Goal: Task Accomplishment & Management: Complete application form

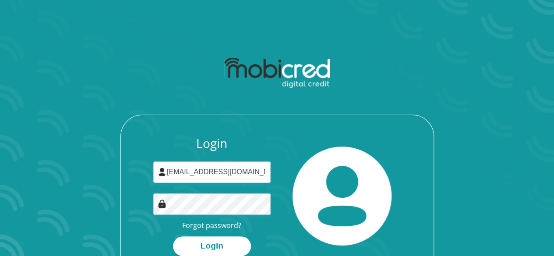
click at [173, 237] on button "Login" at bounding box center [212, 247] width 78 height 20
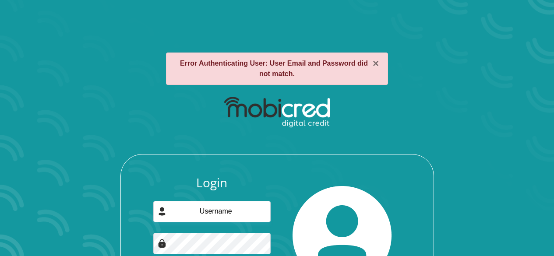
scroll to position [65, 0]
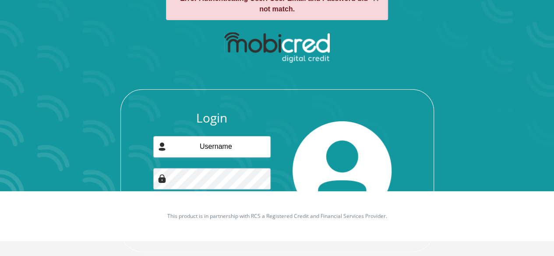
type input "[EMAIL_ADDRESS][DOMAIN_NAME]"
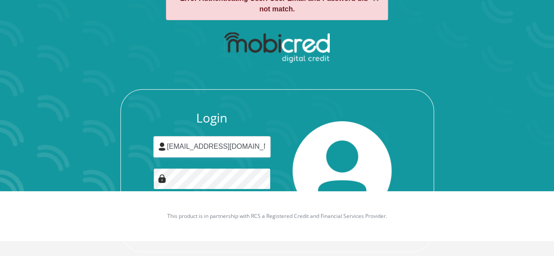
click at [173, 211] on button "Login" at bounding box center [212, 221] width 78 height 20
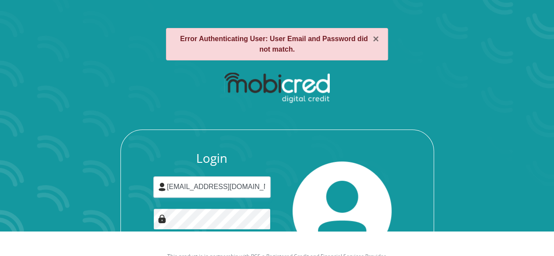
scroll to position [25, 0]
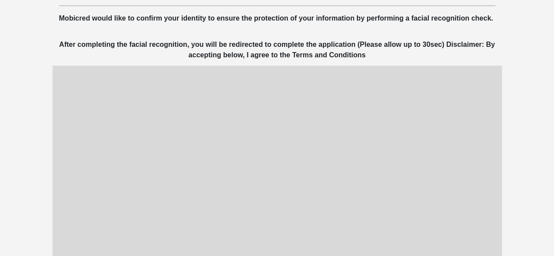
scroll to position [103, 0]
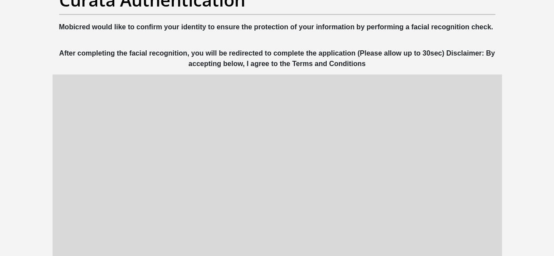
scroll to position [95, 0]
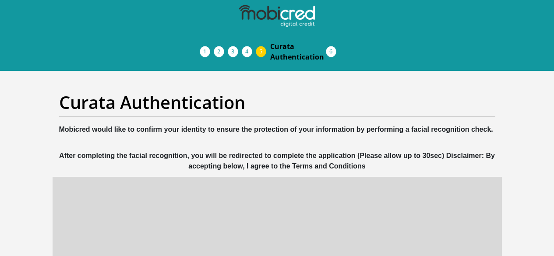
scroll to position [95, 0]
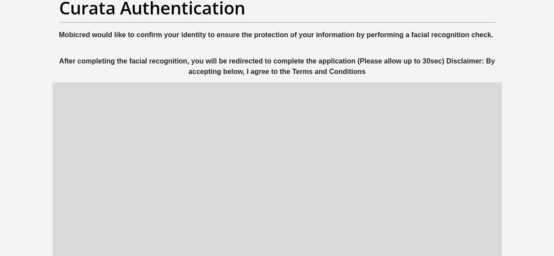
drag, startPoint x: 0, startPoint y: 0, endPoint x: 556, endPoint y: 122, distance: 569.3
click at [554, 122] on html "Personal Details Acceptance of Services Documents Debicheck Mandate Curata Auth…" at bounding box center [277, 205] width 554 height 601
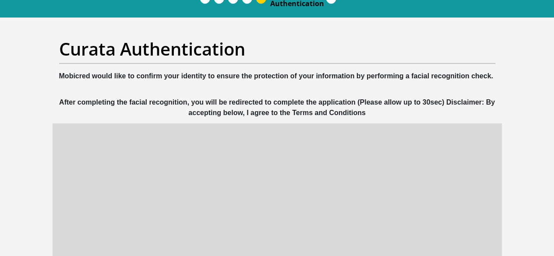
scroll to position [51, 0]
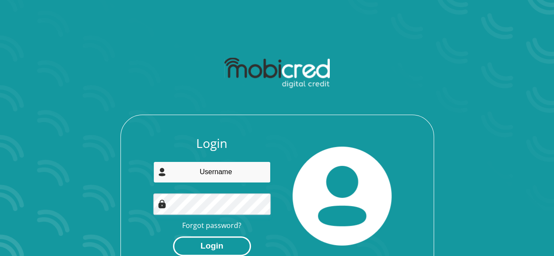
type input "[EMAIL_ADDRESS][DOMAIN_NAME]"
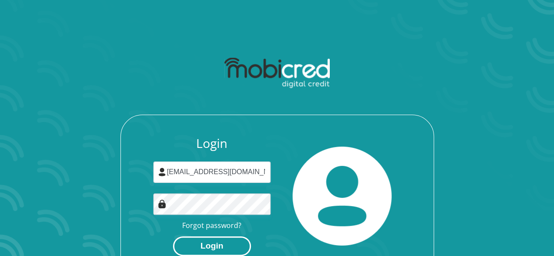
click at [214, 245] on button "Login" at bounding box center [212, 247] width 78 height 20
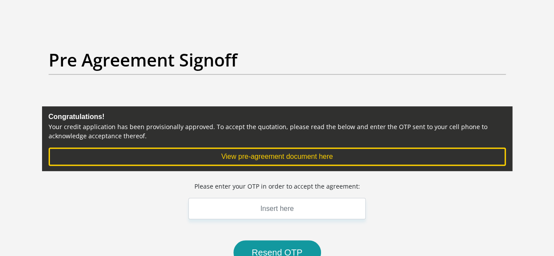
scroll to position [90, 0]
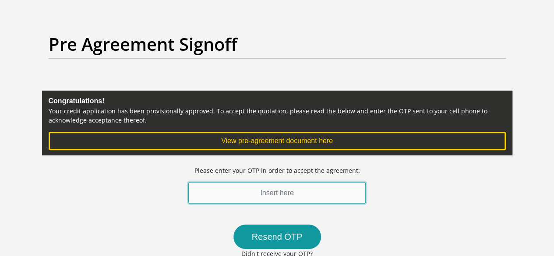
click at [294, 182] on input "text" at bounding box center [277, 192] width 178 height 21
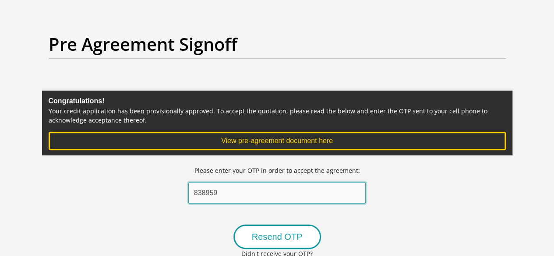
type input "838959"
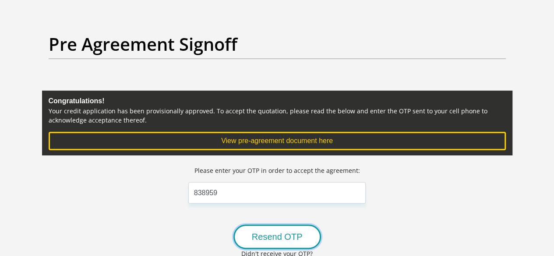
click at [276, 225] on button "Resend OTP" at bounding box center [278, 237] width 88 height 25
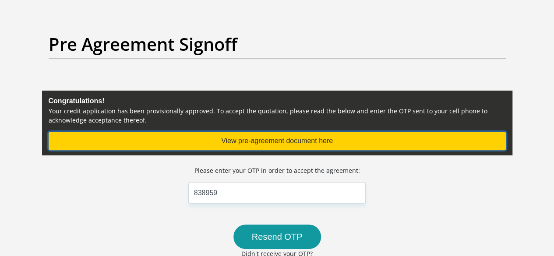
click at [310, 132] on button "View pre-agreement document here" at bounding box center [277, 141] width 457 height 18
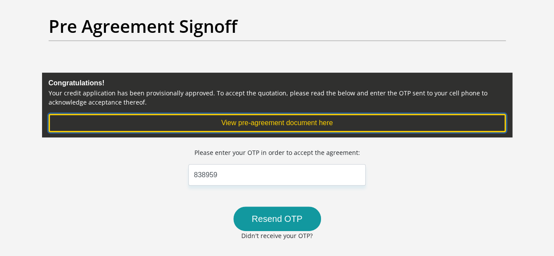
scroll to position [108, 0]
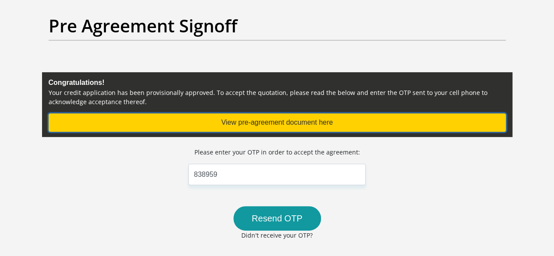
click at [314, 113] on button "View pre-agreement document here" at bounding box center [277, 122] width 457 height 18
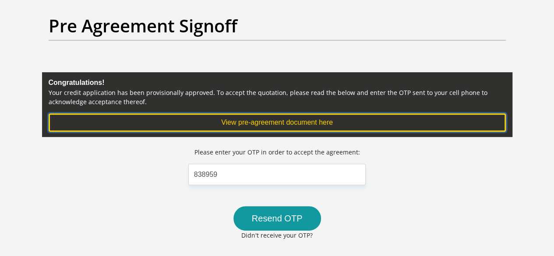
scroll to position [0, 0]
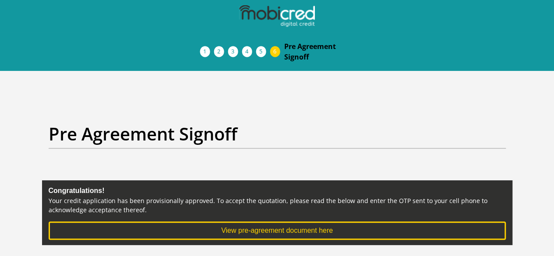
click at [0, 0] on img at bounding box center [0, 0] width 0 height 0
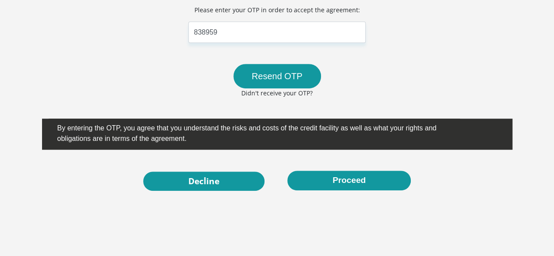
scroll to position [252, 0]
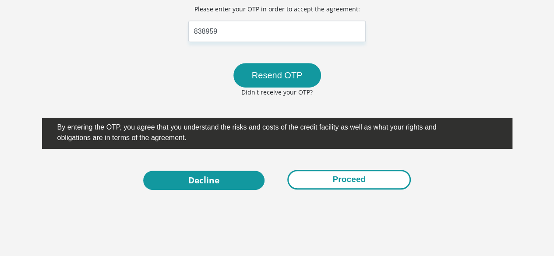
click at [340, 170] on button "Proceed" at bounding box center [349, 180] width 124 height 20
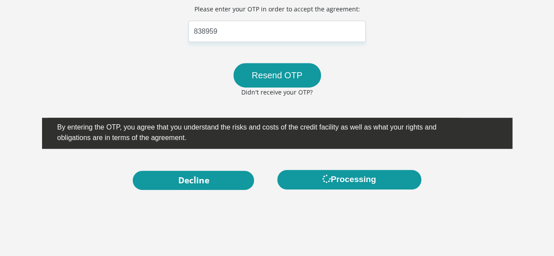
scroll to position [0, 0]
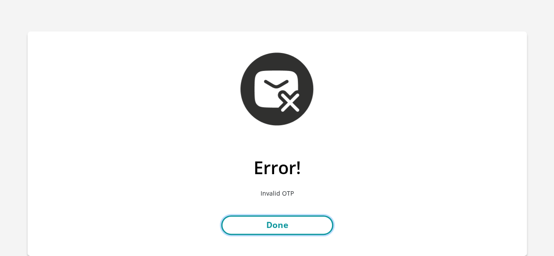
click at [279, 225] on link "Done" at bounding box center [277, 226] width 112 height 20
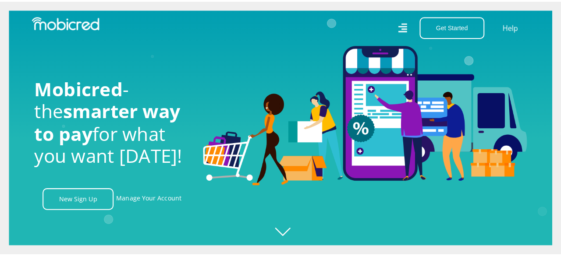
scroll to position [0, 624]
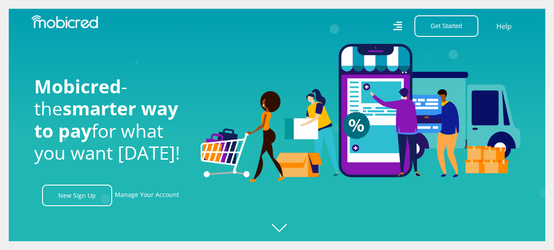
click at [397, 28] on icon at bounding box center [398, 26] width 9 height 12
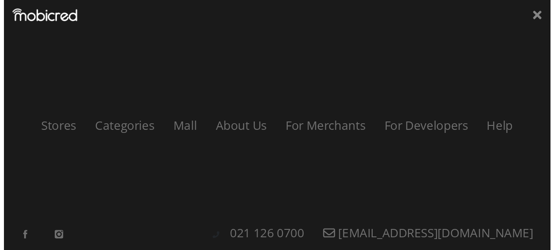
scroll to position [0, 1124]
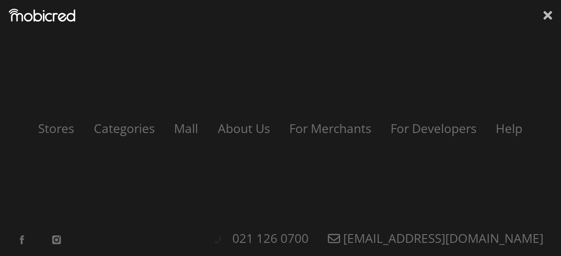
click at [549, 17] on icon at bounding box center [547, 15] width 9 height 9
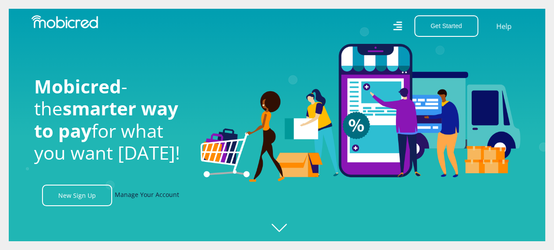
click at [144, 199] on link "Manage Your Account" at bounding box center [147, 194] width 64 height 21
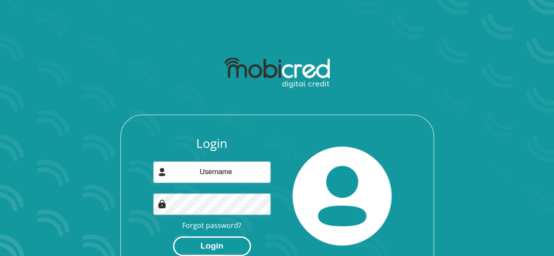
type input "[EMAIL_ADDRESS][DOMAIN_NAME]"
click at [227, 244] on button "Login" at bounding box center [212, 247] width 78 height 20
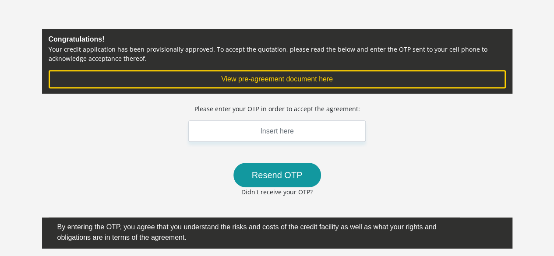
scroll to position [168, 0]
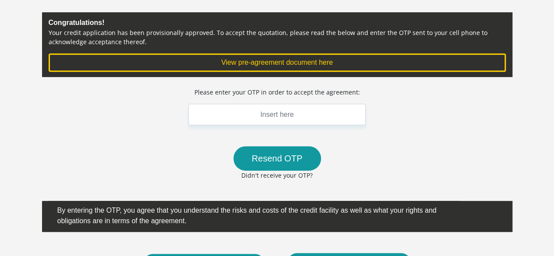
click at [554, 154] on html "Personal Details Acceptance of Services Documents Debicheck Mandate Curata Auth…" at bounding box center [277, 130] width 554 height 597
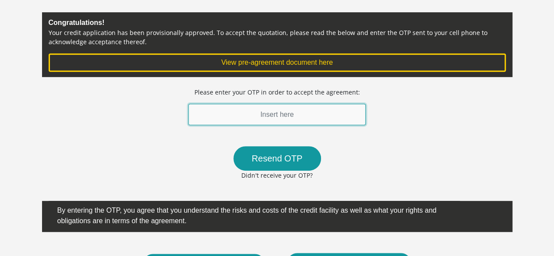
click at [278, 104] on input "text" at bounding box center [277, 114] width 178 height 21
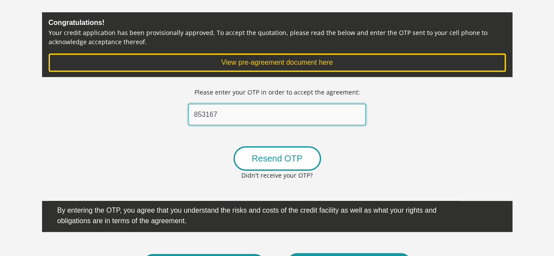
type input "853167"
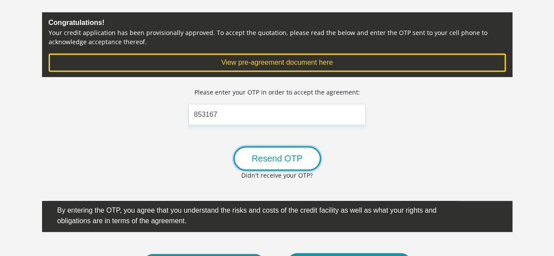
click at [283, 146] on button "Resend OTP" at bounding box center [278, 158] width 88 height 25
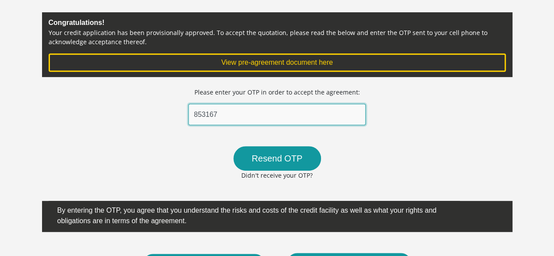
click at [287, 104] on input "853167" at bounding box center [277, 114] width 178 height 21
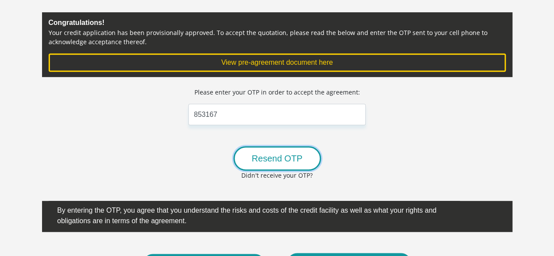
click at [276, 146] on button "Resend OTP" at bounding box center [278, 158] width 88 height 25
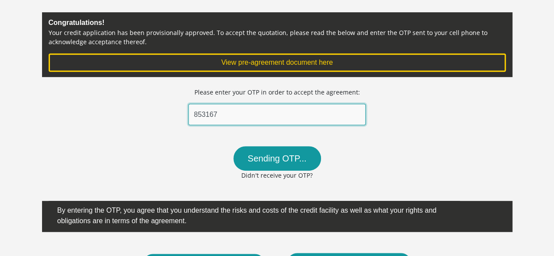
click at [271, 104] on input "853167" at bounding box center [277, 114] width 178 height 21
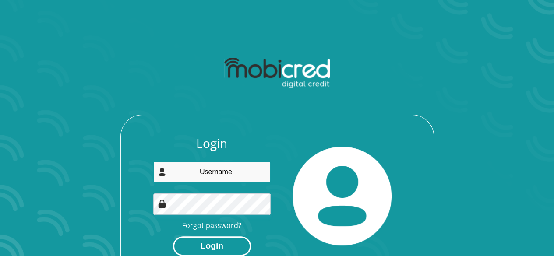
type input "arabang.mosaka@gmail.com"
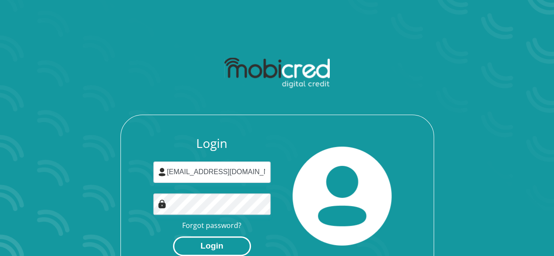
click at [225, 255] on button "Login" at bounding box center [212, 247] width 78 height 20
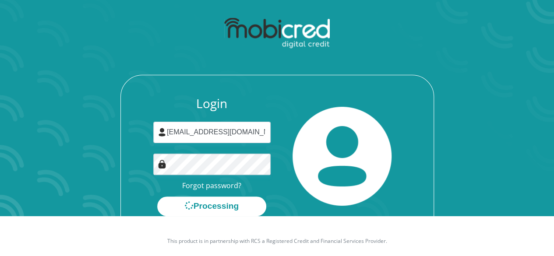
scroll to position [50, 0]
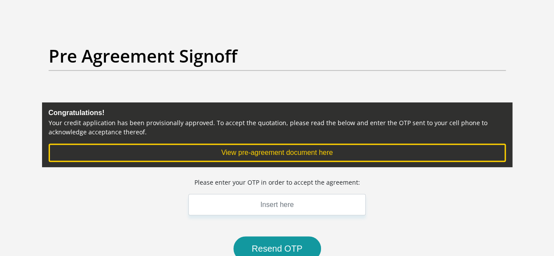
scroll to position [82, 0]
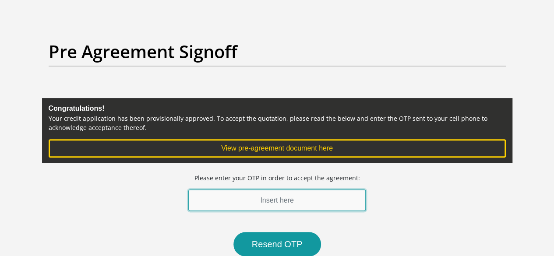
click at [277, 190] on input "text" at bounding box center [277, 200] width 178 height 21
type input "838959"
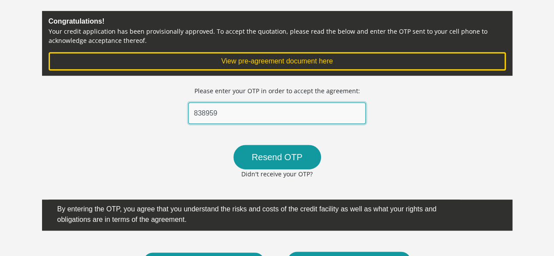
scroll to position [221, 0]
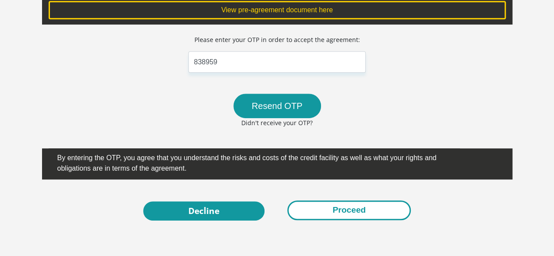
click at [386, 201] on button "Proceed" at bounding box center [349, 211] width 124 height 20
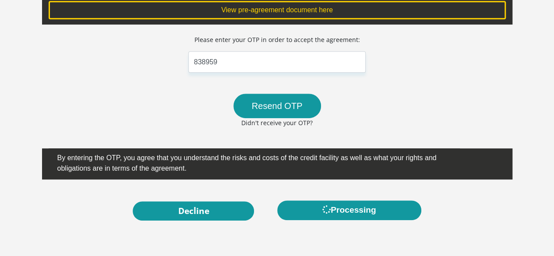
scroll to position [0, 0]
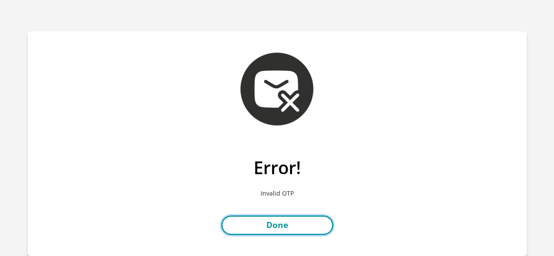
click at [308, 227] on link "Done" at bounding box center [277, 226] width 112 height 20
